Goal: Communication & Community: Answer question/provide support

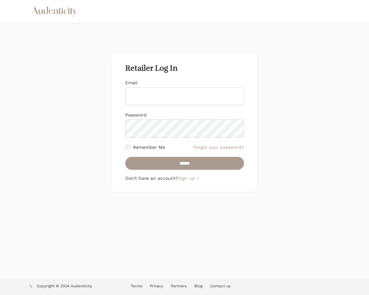
type input "**********"
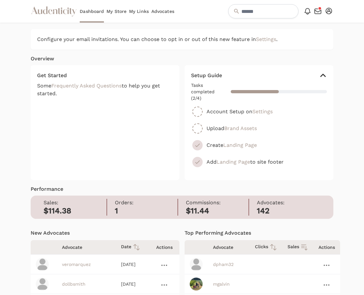
click at [118, 11] on link "My Store" at bounding box center [116, 11] width 20 height 23
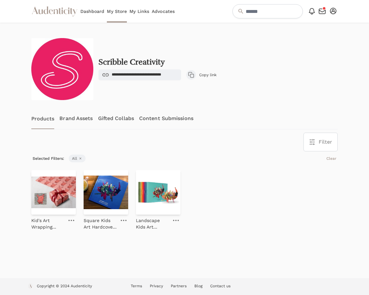
click at [119, 118] on link "Gifted Collabs" at bounding box center [116, 118] width 36 height 21
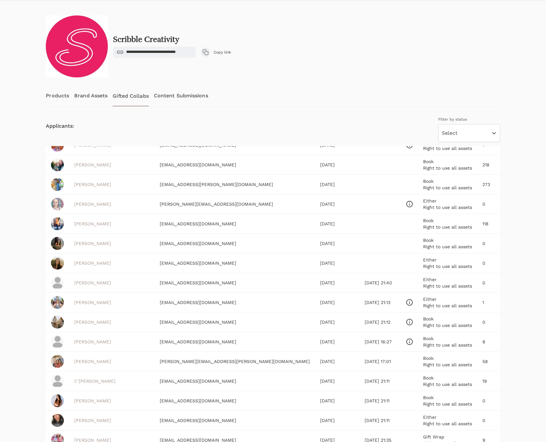
scroll to position [100, 0]
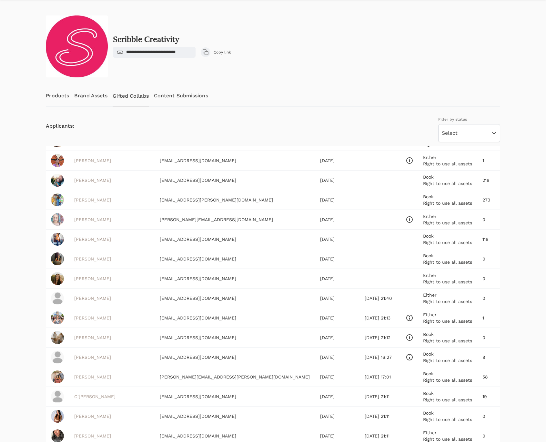
click at [369, 92] on div "Products Brand Assets Gifted Collabs Content Submissions" at bounding box center [273, 95] width 454 height 21
click at [369, 220] on icon at bounding box center [409, 220] width 6 height 6
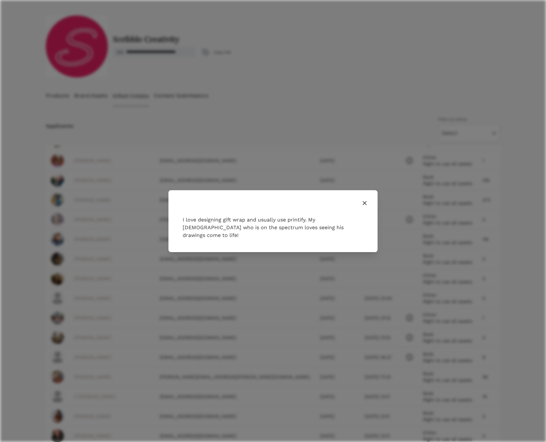
click at [363, 207] on icon "button" at bounding box center [365, 203] width 8 height 8
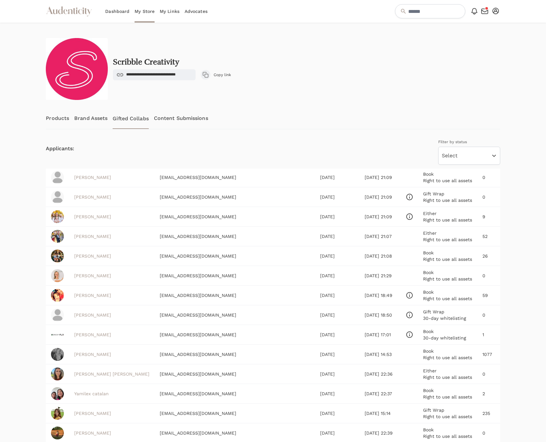
scroll to position [526, 0]
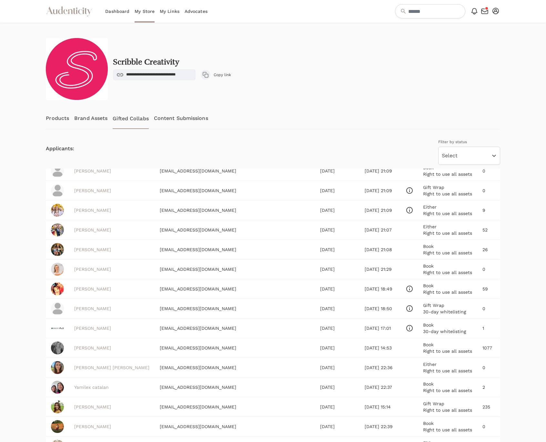
click at [87, 252] on link "Reika Godoy" at bounding box center [92, 249] width 37 height 5
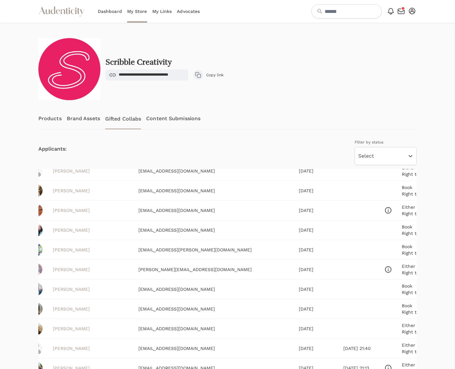
scroll to position [68, 14]
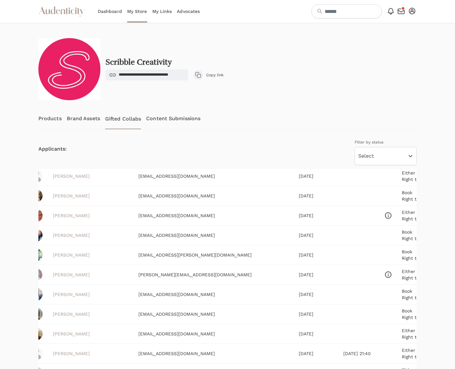
click at [369, 274] on icon at bounding box center [388, 274] width 6 height 6
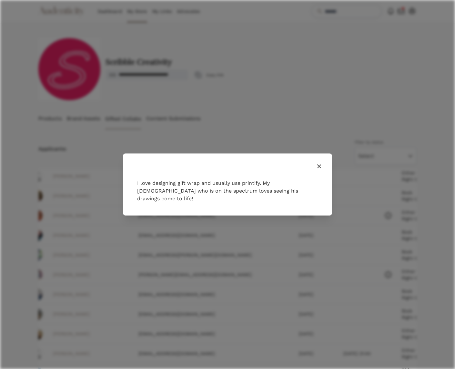
click at [318, 170] on icon "button" at bounding box center [319, 166] width 8 height 8
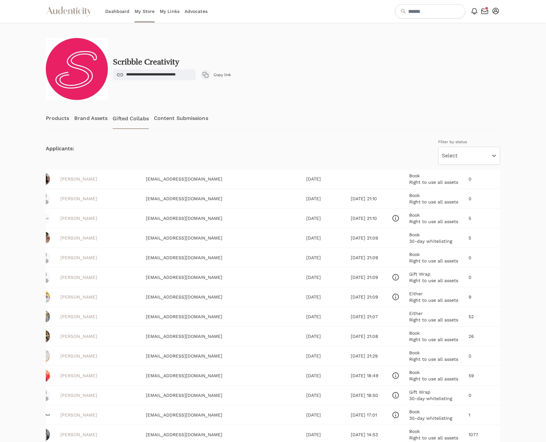
scroll to position [445, 14]
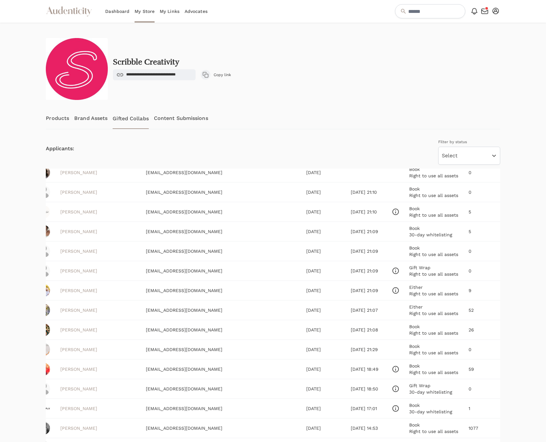
click at [74, 293] on link "kourtney Roe" at bounding box center [78, 290] width 37 height 5
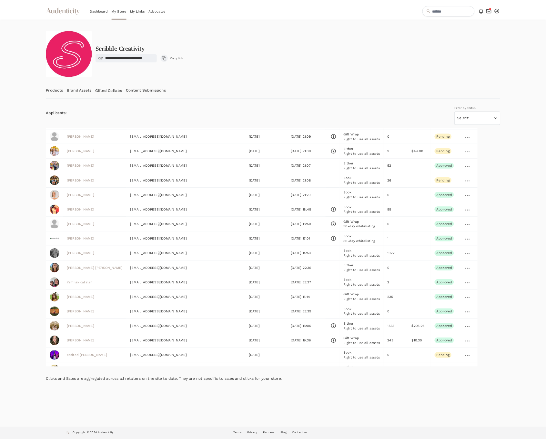
scroll to position [478, 0]
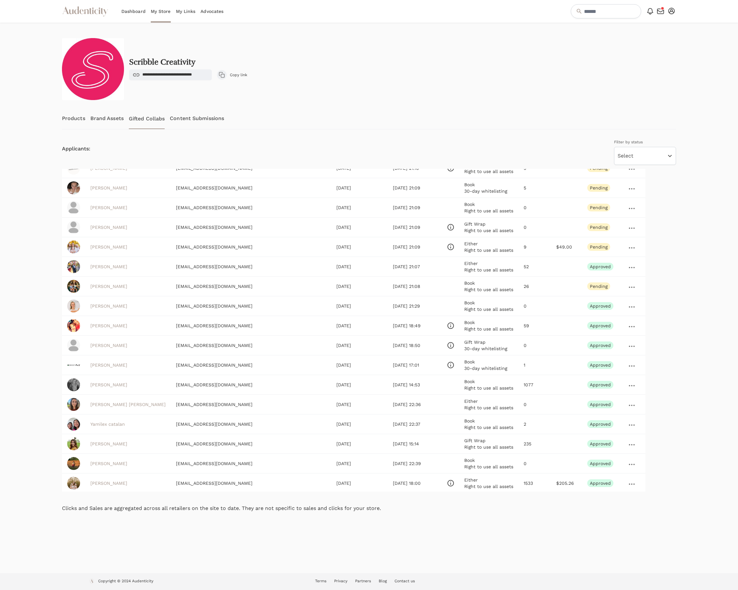
click at [369, 248] on icon at bounding box center [632, 247] width 6 height 1
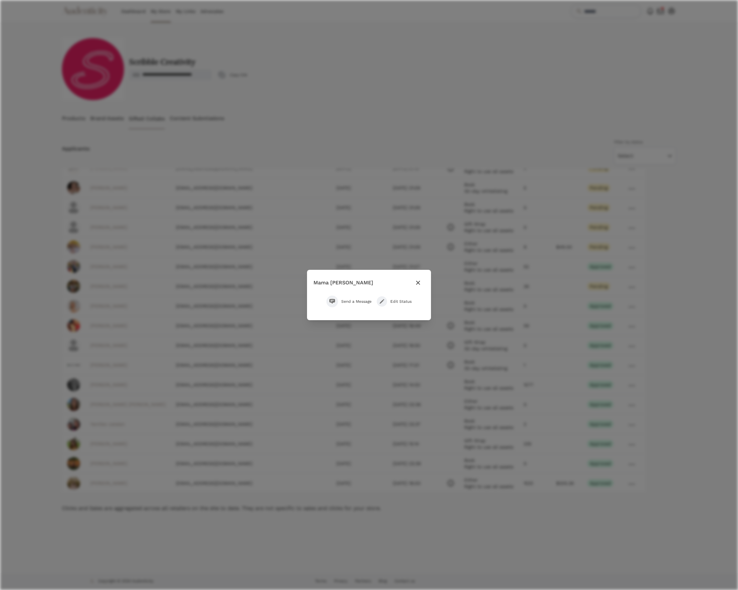
click at [360, 295] on span "Send a Message" at bounding box center [356, 301] width 30 height 5
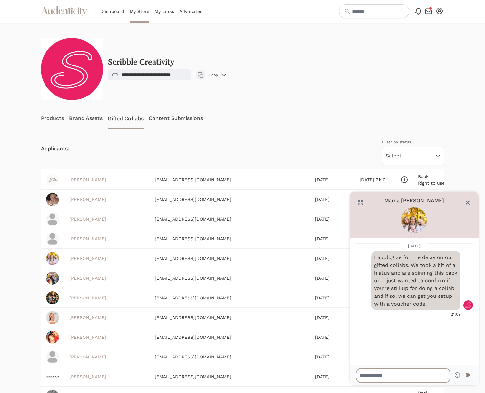
click at [369, 295] on textarea at bounding box center [403, 376] width 94 height 14
type textarea "****"
click at [369, 203] on icon "Close" at bounding box center [468, 202] width 6 height 6
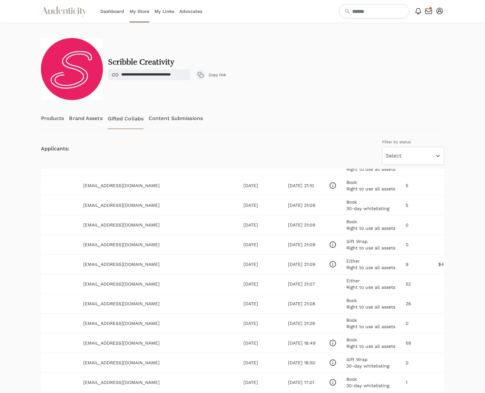
scroll to position [472, 79]
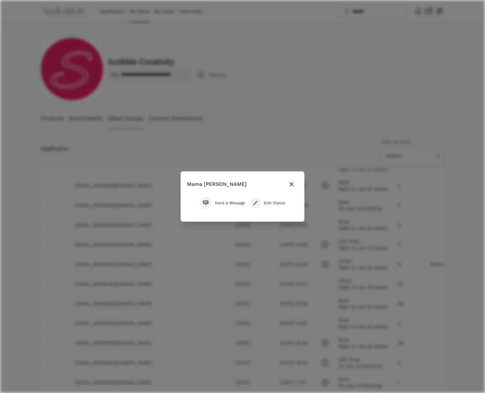
click at [225, 202] on span "Send a Message" at bounding box center [230, 202] width 30 height 5
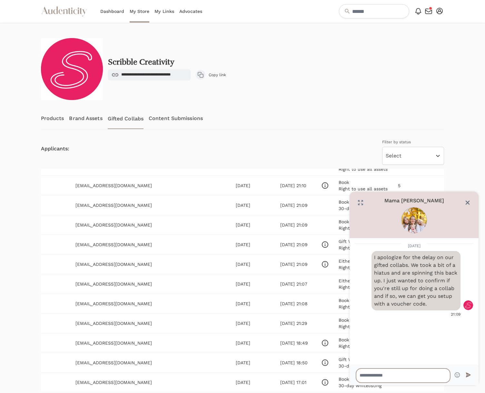
click at [369, 295] on textarea at bounding box center [403, 376] width 94 height 14
click at [369, 202] on icon "Close" at bounding box center [467, 202] width 3 height 3
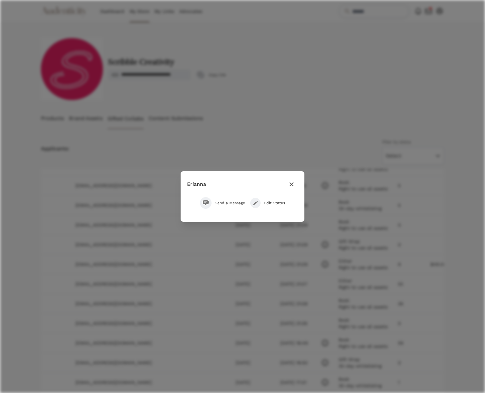
click at [231, 202] on span "Send a Message" at bounding box center [230, 202] width 30 height 5
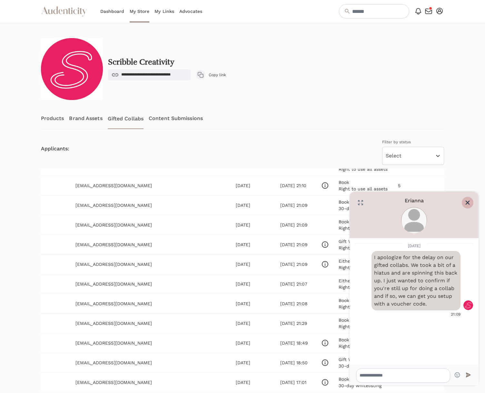
click at [369, 202] on icon "Close" at bounding box center [468, 202] width 6 height 6
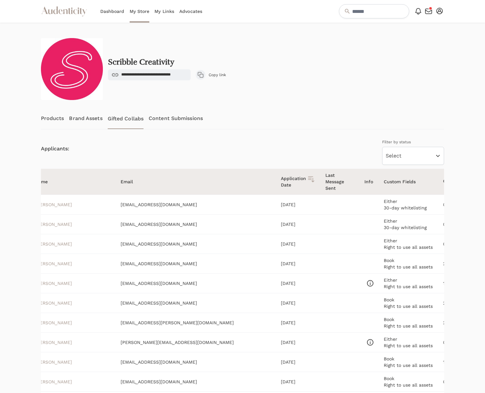
scroll to position [0, 0]
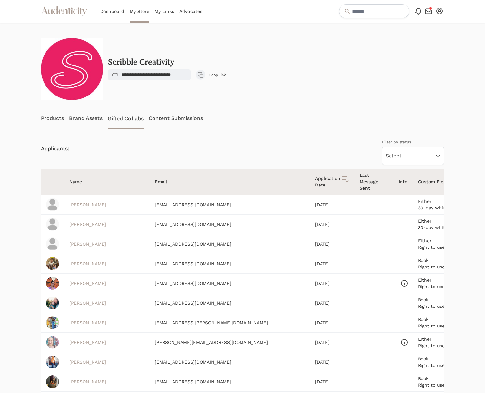
click at [92, 204] on link "Veronica Marquez" at bounding box center [87, 204] width 37 height 5
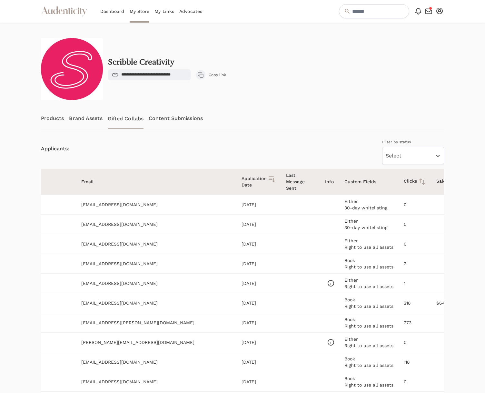
scroll to position [0, 79]
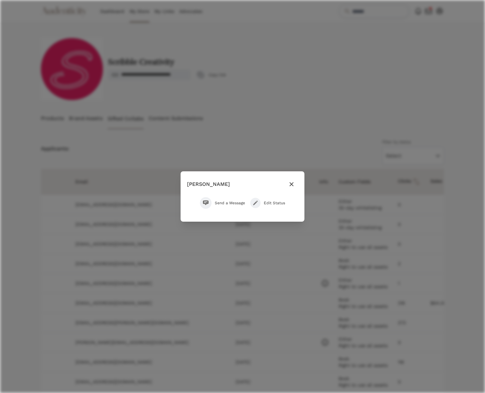
click at [281, 203] on span "Edit Status" at bounding box center [274, 202] width 21 height 5
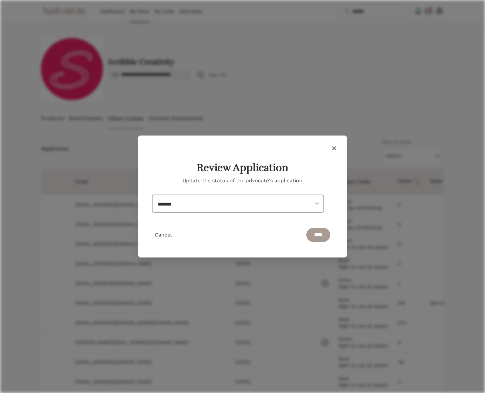
click at [205, 206] on select "******* ******* ****** ******** ******** *******" at bounding box center [238, 203] width 172 height 17
select select "********"
click at [152, 195] on select "******* ******* ****** ******** ******** *******" at bounding box center [238, 203] width 172 height 17
click at [312, 237] on input "****" at bounding box center [319, 235] width 24 height 14
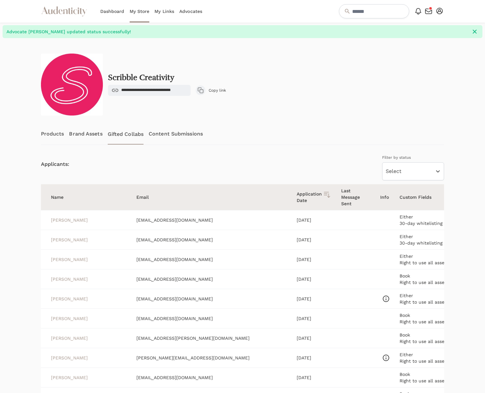
scroll to position [0, 0]
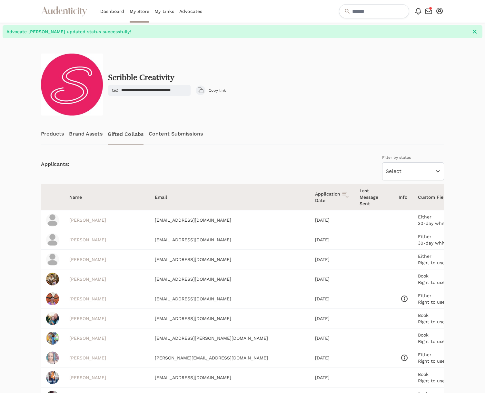
click at [82, 239] on link "Kathy Smith" at bounding box center [87, 239] width 37 height 5
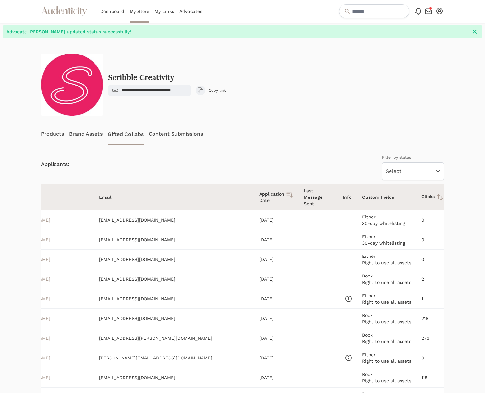
scroll to position [0, 79]
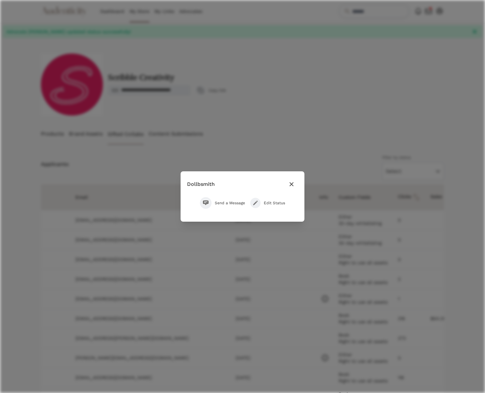
click at [266, 202] on span "Edit Status" at bounding box center [274, 202] width 21 height 5
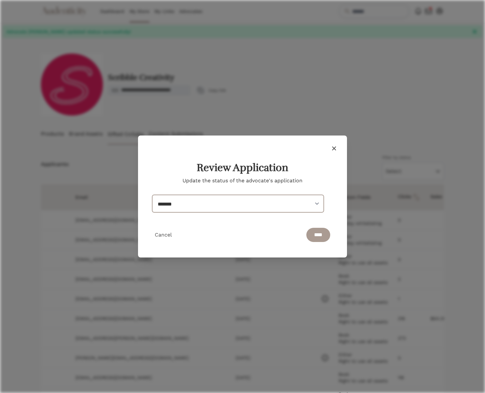
click at [199, 202] on select "******* ******* ****** ******** ******** *******" at bounding box center [238, 203] width 172 height 17
select select "********"
click at [152, 195] on select "******* ******* ****** ******** ******** *******" at bounding box center [238, 203] width 172 height 17
click at [317, 230] on input "****" at bounding box center [319, 235] width 24 height 14
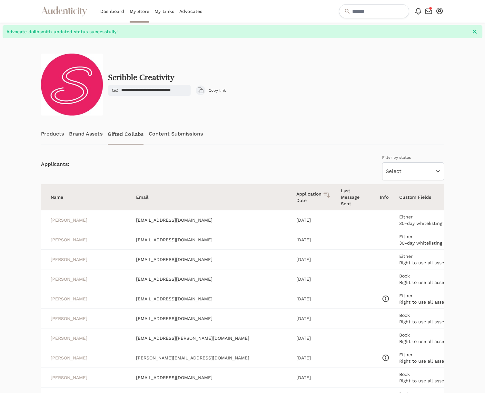
scroll to position [0, 0]
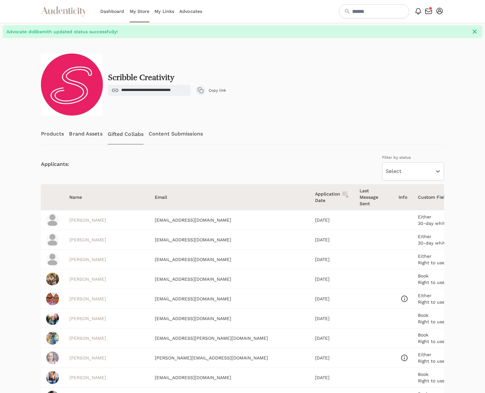
click at [90, 278] on link "Cathryn Lee" at bounding box center [87, 279] width 37 height 5
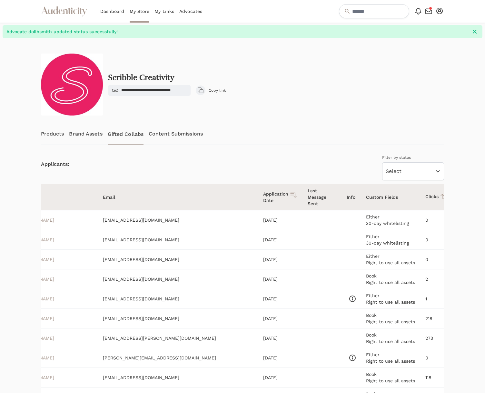
scroll to position [0, 79]
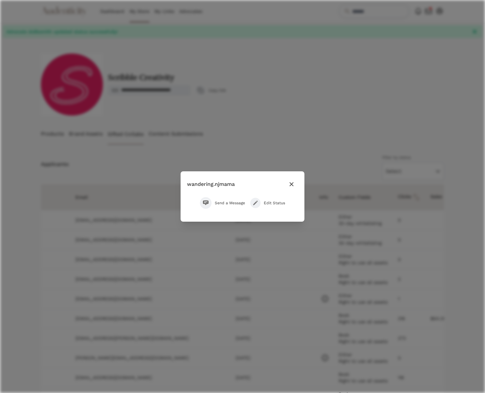
click at [228, 204] on span "Send a Message" at bounding box center [230, 202] width 30 height 5
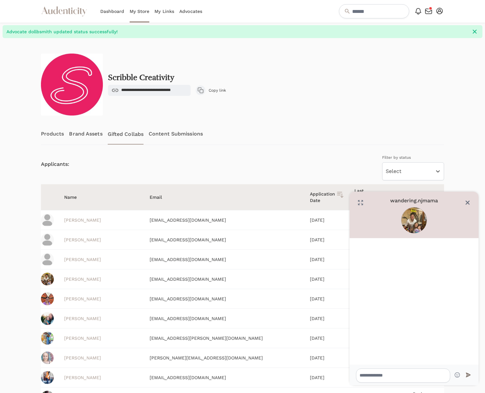
scroll to position [0, 0]
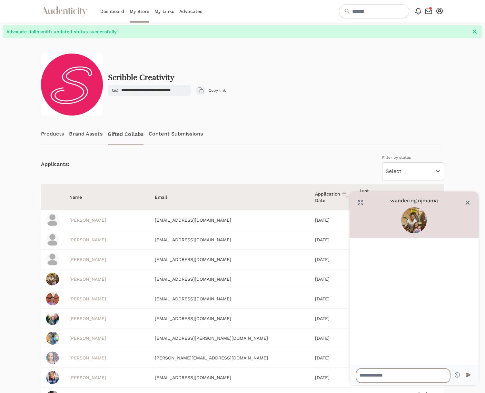
click at [369, 295] on textarea at bounding box center [403, 376] width 94 height 14
type textarea "**********"
click at [369, 203] on icon "Close" at bounding box center [467, 202] width 3 height 3
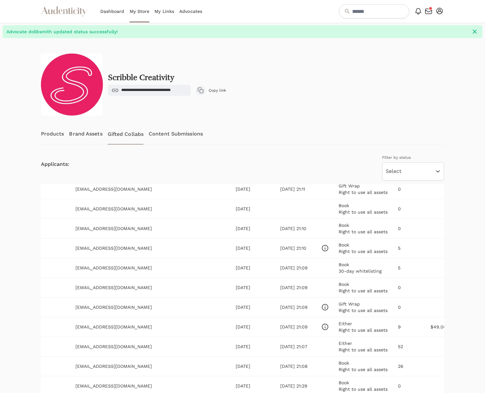
scroll to position [455, 79]
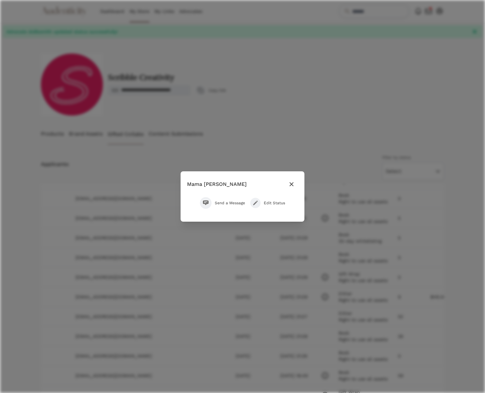
click at [222, 201] on span "Send a Message" at bounding box center [230, 202] width 30 height 5
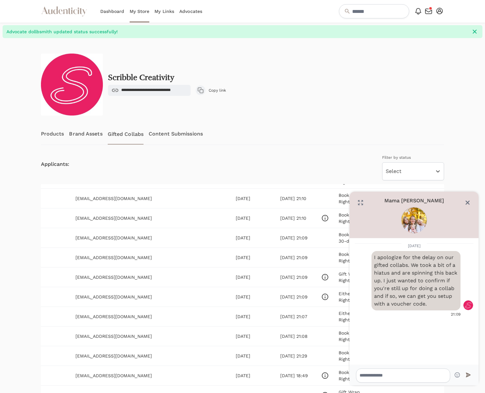
drag, startPoint x: 377, startPoint y: 256, endPoint x: 429, endPoint y: 303, distance: 70.4
click at [369, 295] on p "I apologize for the delay on our gifted collabs. We took a bit of a hiatus and …" at bounding box center [416, 281] width 84 height 54
copy p "apologize for the delay on our gifted collabs. We took a bit of a hiatus and ar…"
click at [369, 201] on icon "Close" at bounding box center [468, 202] width 6 height 6
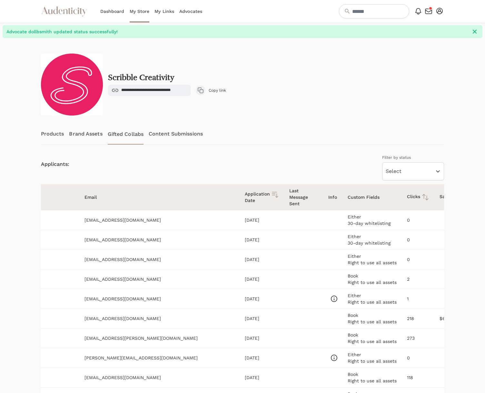
scroll to position [0, 79]
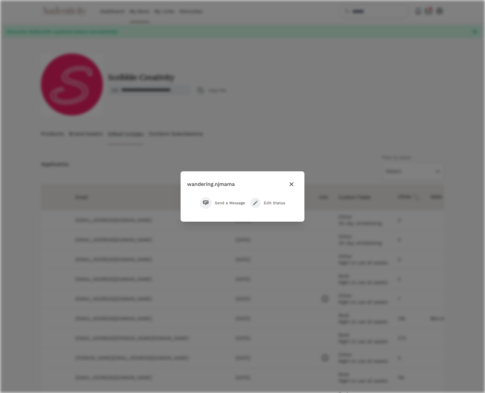
click at [231, 202] on span "Send a Message" at bounding box center [230, 202] width 30 height 5
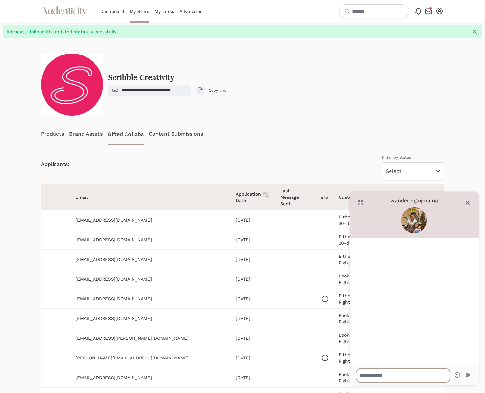
click at [369, 295] on textarea at bounding box center [403, 376] width 94 height 14
paste textarea "**********"
click at [369, 295] on textarea "**********" at bounding box center [403, 376] width 94 height 14
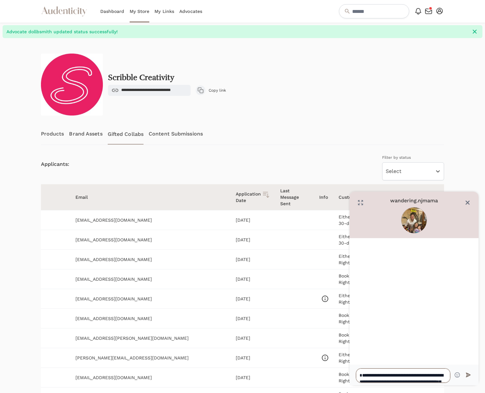
click at [369, 295] on textarea "**********" at bounding box center [403, 376] width 94 height 14
type textarea "**********"
click at [369, 295] on icon "submit" at bounding box center [469, 375] width 8 height 8
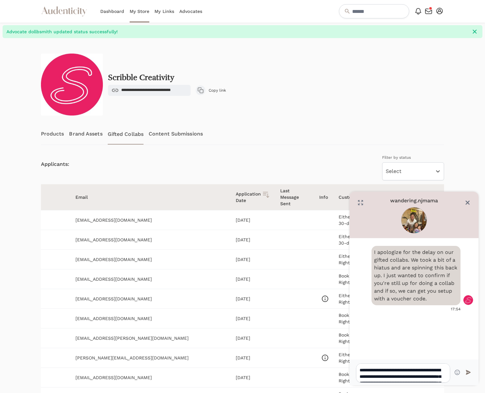
click at [331, 153] on div "Applicants: Filter by status Select Approved Not Now Pending Posted Rejected Sh…" at bounding box center [243, 164] width 404 height 32
click at [369, 203] on icon "Close" at bounding box center [468, 202] width 6 height 6
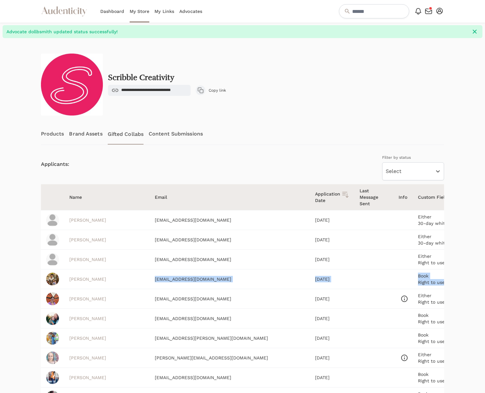
drag, startPoint x: 98, startPoint y: 280, endPoint x: 388, endPoint y: 283, distance: 290.1
click at [369, 283] on tr "Cathryn Lee njmamaeats@gmail.com Aug 11, 2025 Book Right to use all assets 2 Pe…" at bounding box center [320, 279] width 558 height 20
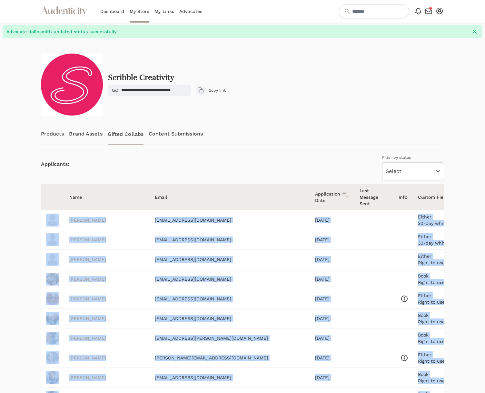
drag, startPoint x: 147, startPoint y: 238, endPoint x: 50, endPoint y: 216, distance: 98.9
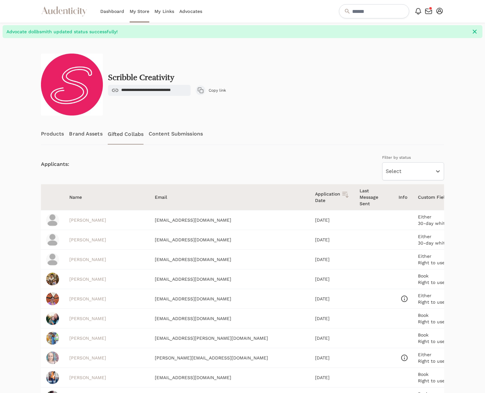
click at [312, 99] on div "**********" at bounding box center [243, 85] width 404 height 62
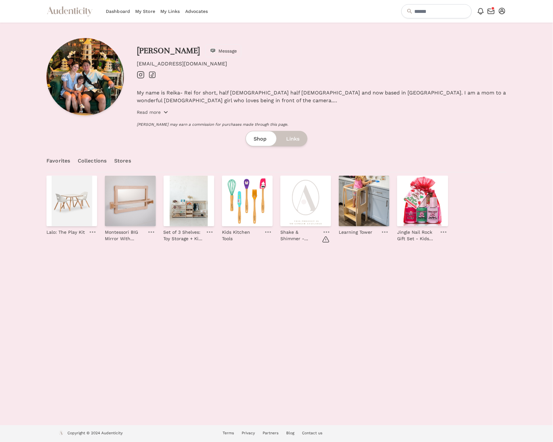
click at [145, 113] on p "Read more" at bounding box center [149, 112] width 24 height 6
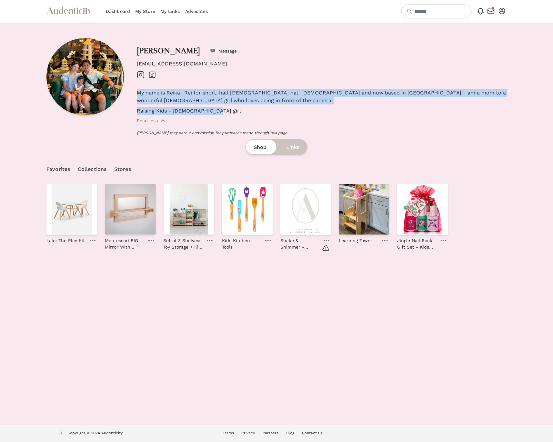
drag, startPoint x: 189, startPoint y: 113, endPoint x: 133, endPoint y: 92, distance: 59.6
click at [133, 92] on div "Rei godoy Message contactrei.ugc@gmail.com Instagram TikTok My name is Reika- R…" at bounding box center [276, 86] width 460 height 97
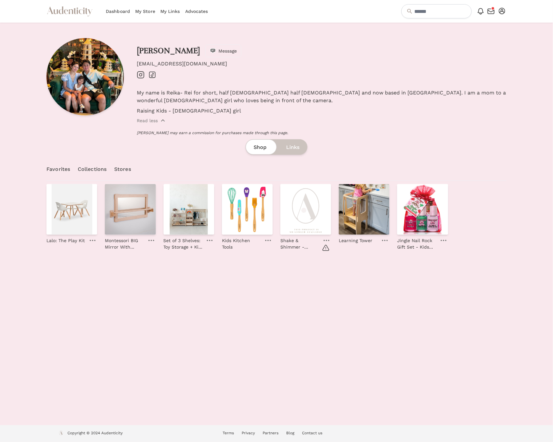
click at [216, 67] on p "contactrei.ugc@gmail.com" at bounding box center [322, 64] width 370 height 8
click at [139, 75] on icon at bounding box center [140, 75] width 3 height 3
click at [152, 74] on icon "TikTok" at bounding box center [152, 75] width 8 height 8
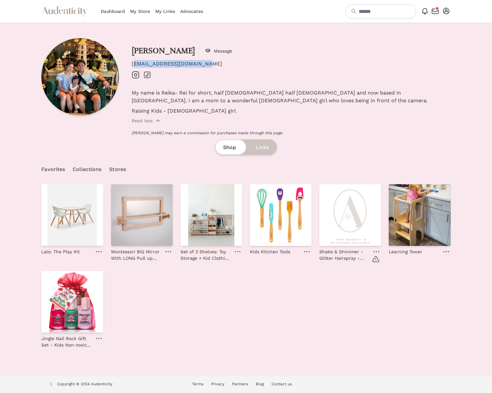
drag, startPoint x: 203, startPoint y: 66, endPoint x: 127, endPoint y: 67, distance: 75.2
click at [127, 67] on div "Rei godoy Message contactrei.ugc@gmail.com Instagram TikTok My name is Reika- R…" at bounding box center [245, 86] width 409 height 97
copy p "contactrei.ugc@gmail.com"
drag, startPoint x: 184, startPoint y: 65, endPoint x: 197, endPoint y: 66, distance: 13.6
click at [184, 65] on p "contactrei.ugc@gmail.com" at bounding box center [291, 64] width 318 height 8
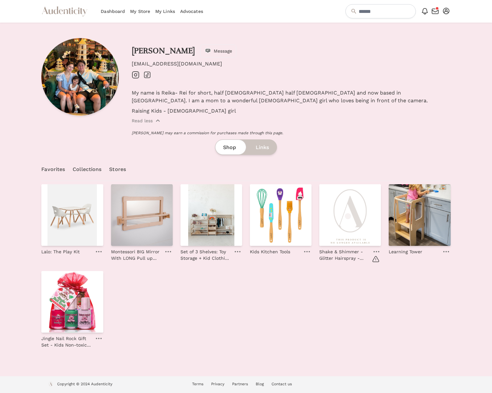
click at [197, 66] on p "contactrei.ugc@gmail.com" at bounding box center [291, 64] width 318 height 8
copy div "contactrei.ugc@gmail.com Instagram TikTok"
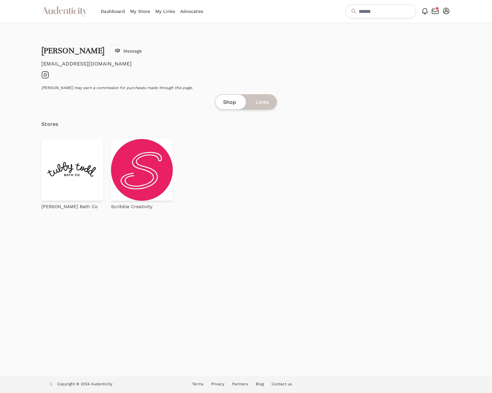
click at [44, 78] on icon "Instagram" at bounding box center [45, 75] width 8 height 8
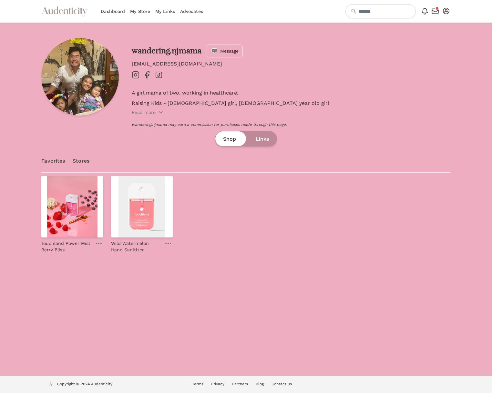
click at [136, 75] on icon "Instagram" at bounding box center [136, 75] width 8 height 8
